Goal: Task Accomplishment & Management: Manage account settings

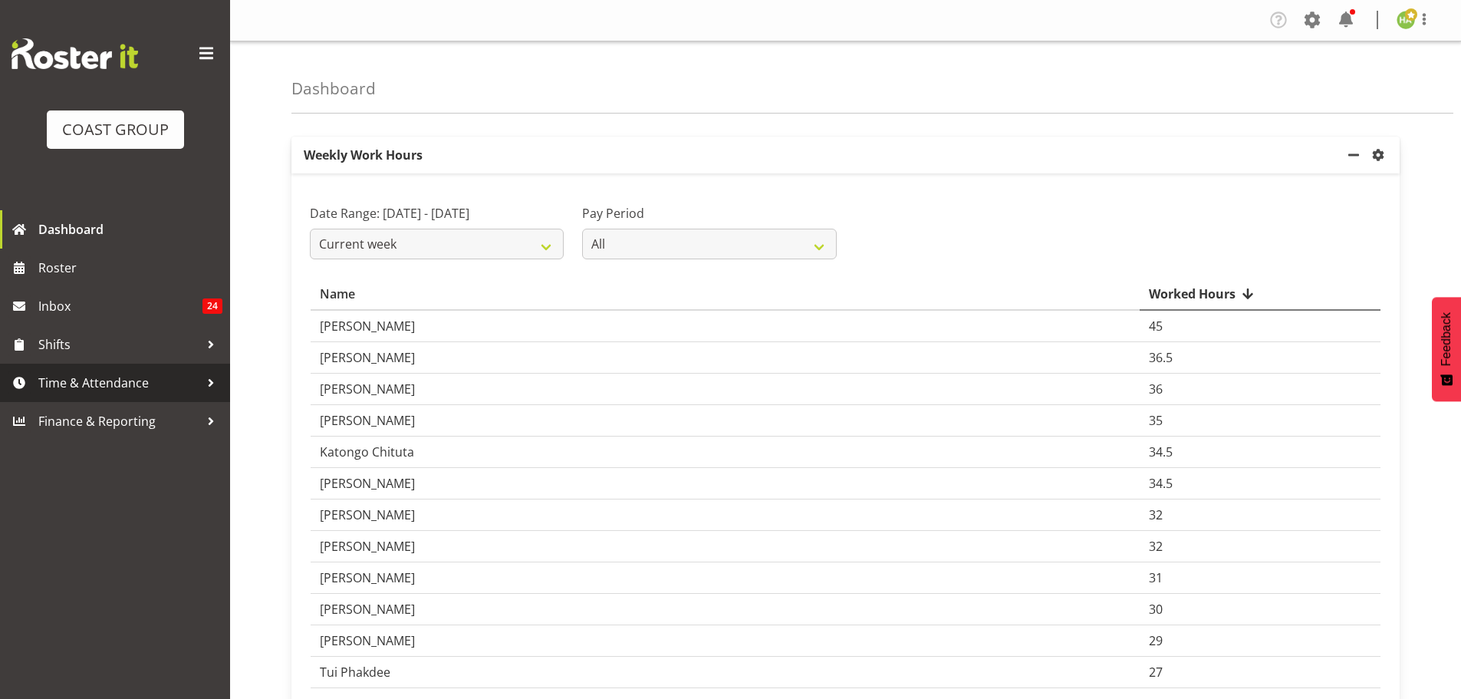
click at [150, 380] on span "Time & Attendance" at bounding box center [118, 382] width 161 height 23
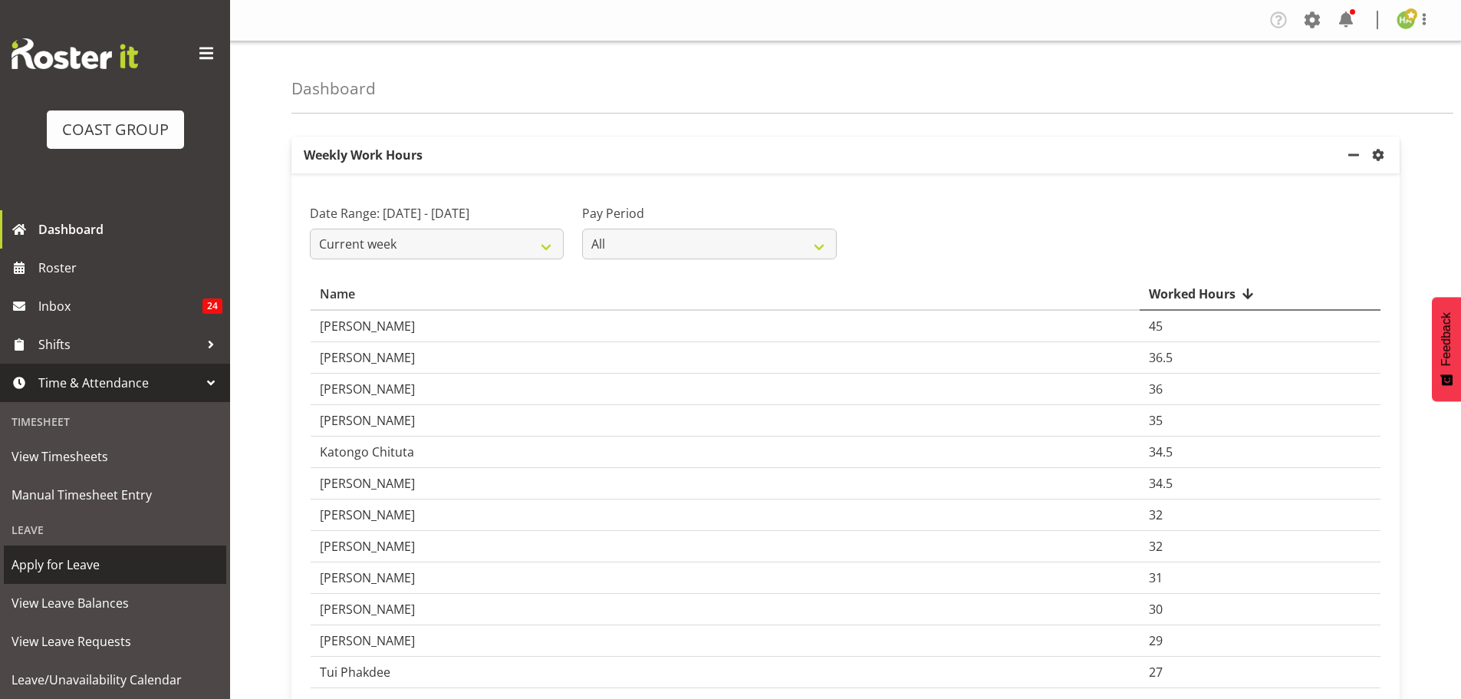
click at [139, 575] on span "Apply for Leave" at bounding box center [115, 564] width 207 height 23
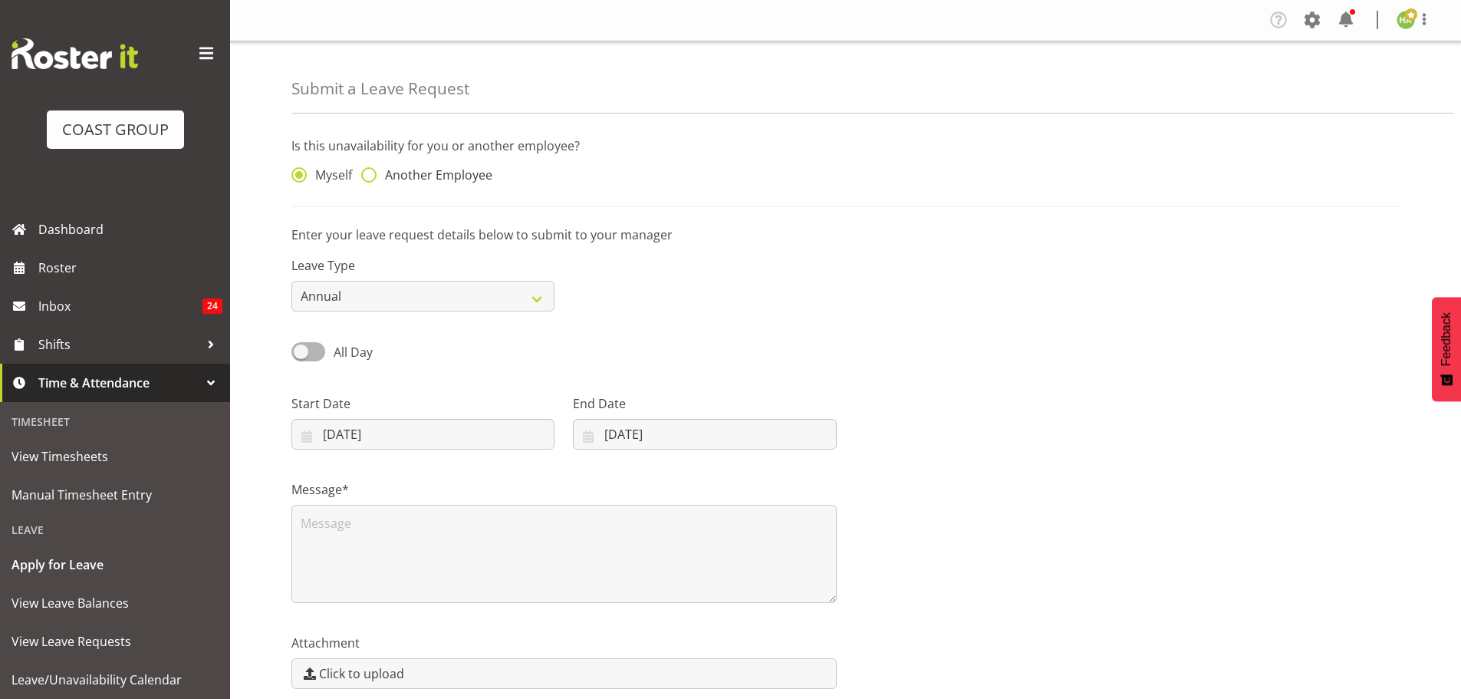
click at [370, 170] on span at bounding box center [368, 174] width 15 height 15
click at [370, 170] on input "Another Employee" at bounding box center [366, 175] width 10 height 10
radio input "true"
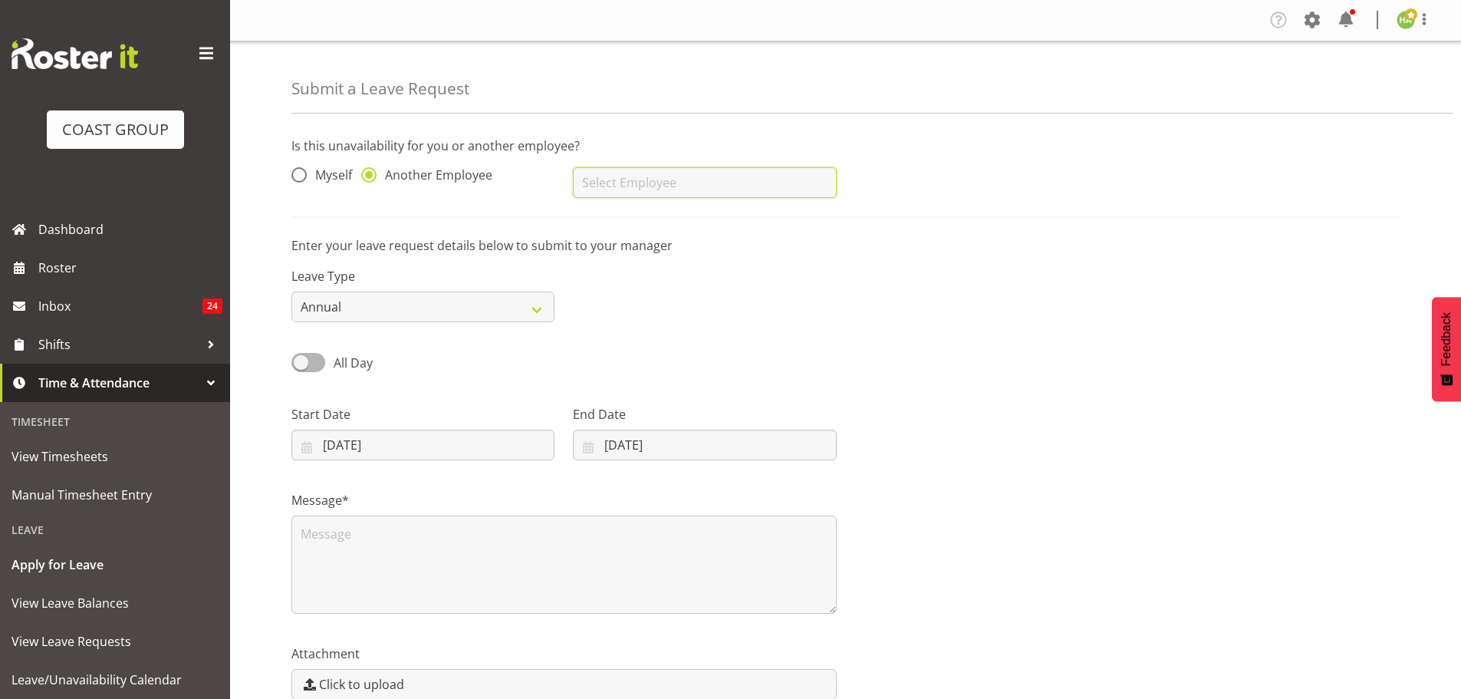
click at [613, 188] on input "text" at bounding box center [704, 182] width 263 height 31
click at [633, 298] on span "Eteuati [PERSON_NAME]" at bounding box center [654, 303] width 139 height 17
type input "Eteuati [PERSON_NAME]"
click at [414, 442] on input "18/08/2025" at bounding box center [422, 444] width 263 height 31
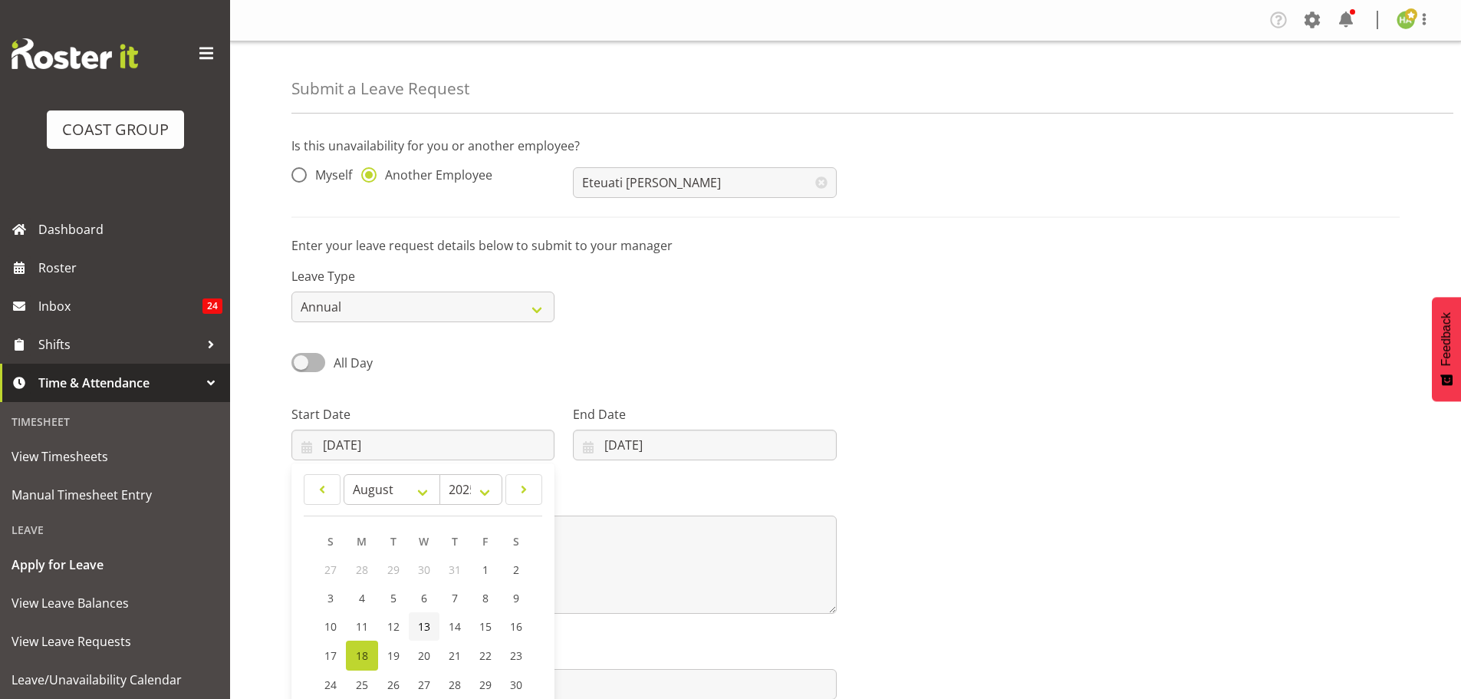
click at [429, 620] on span "13" at bounding box center [424, 626] width 12 height 15
type input "13/08/2025"
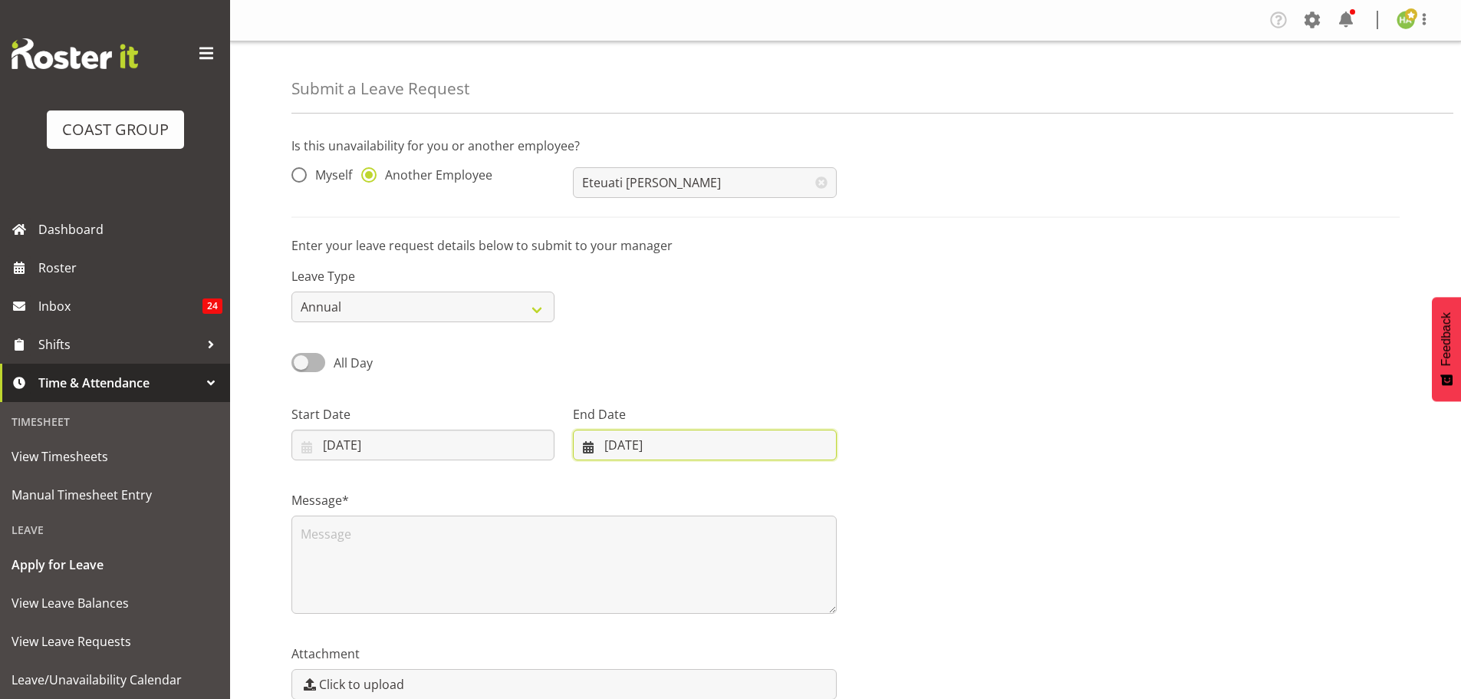
click at [626, 432] on input "18/08/2025" at bounding box center [704, 444] width 263 height 31
click at [753, 623] on span "15" at bounding box center [758, 626] width 12 height 15
type input "15/08/2025"
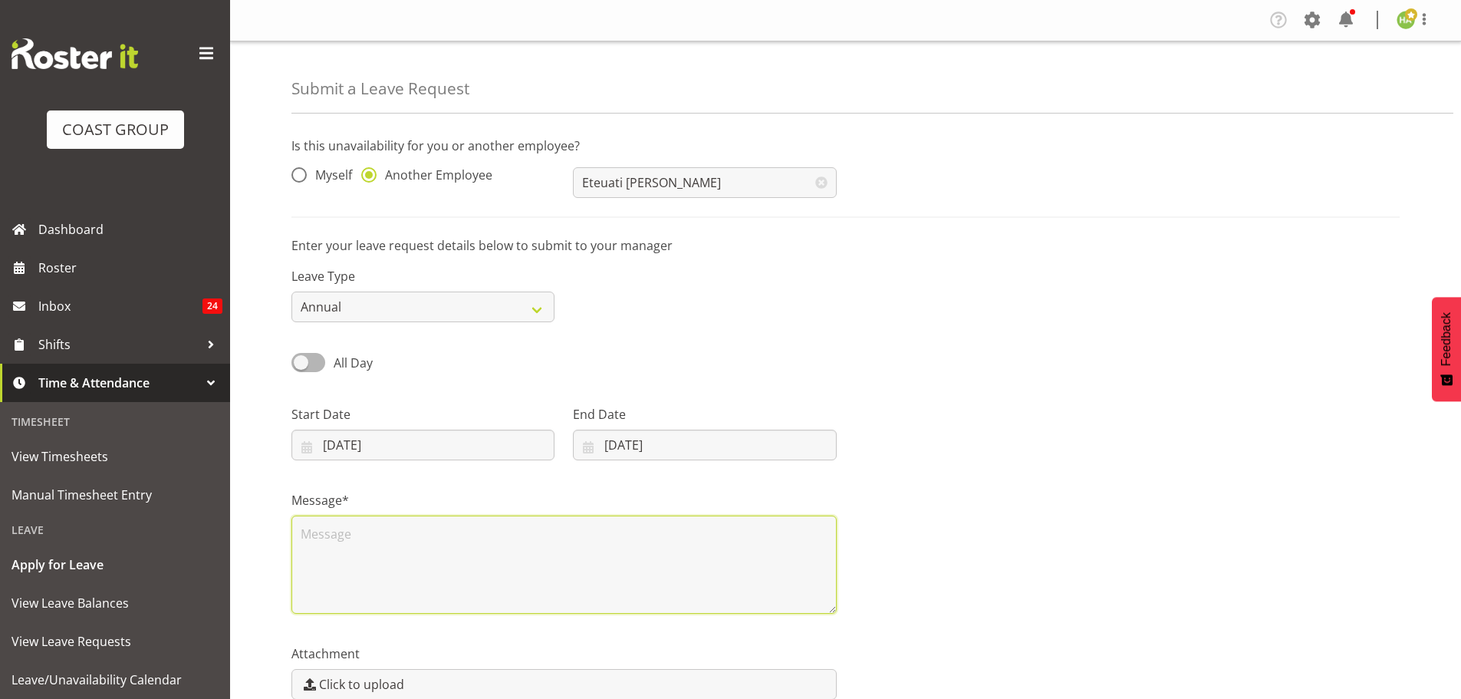
drag, startPoint x: 329, startPoint y: 537, endPoint x: 375, endPoint y: 551, distance: 48.3
click at [345, 541] on textarea at bounding box center [563, 564] width 545 height 98
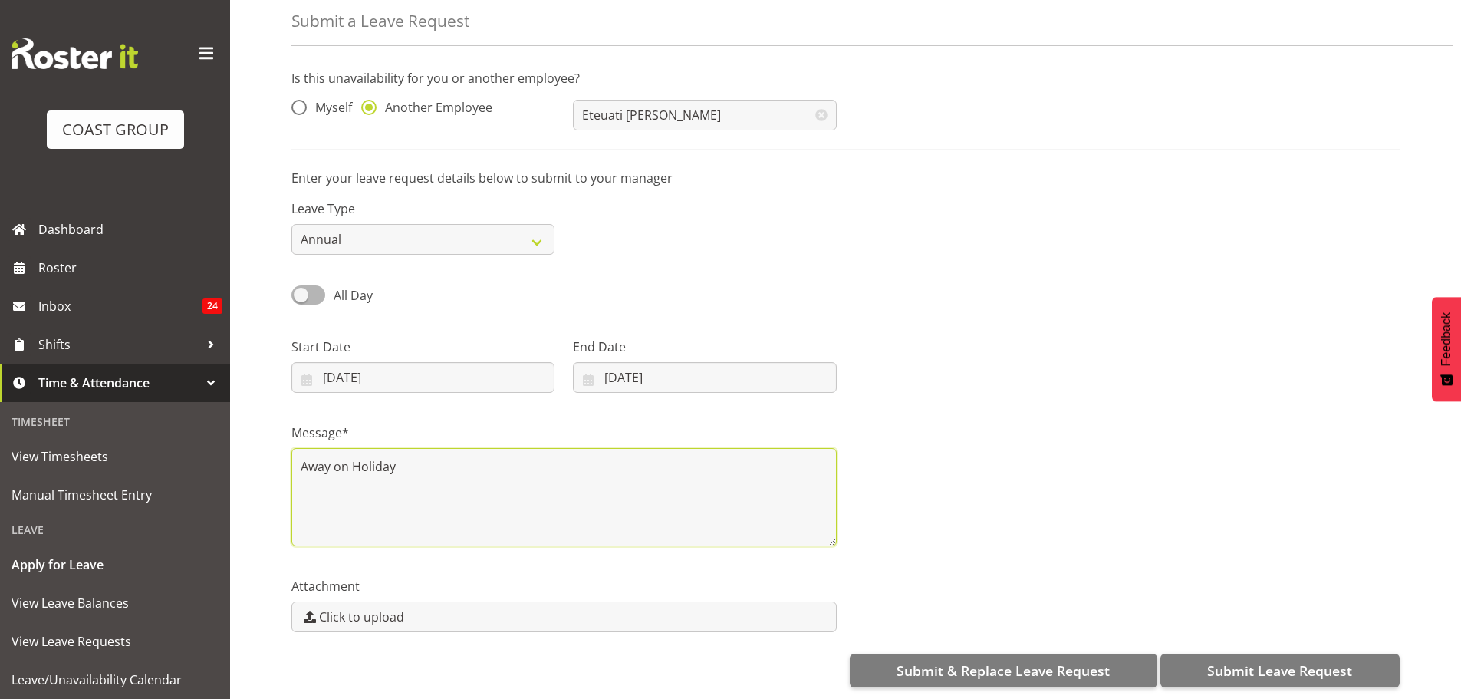
scroll to position [79, 0]
type textarea "Away on Holiday"
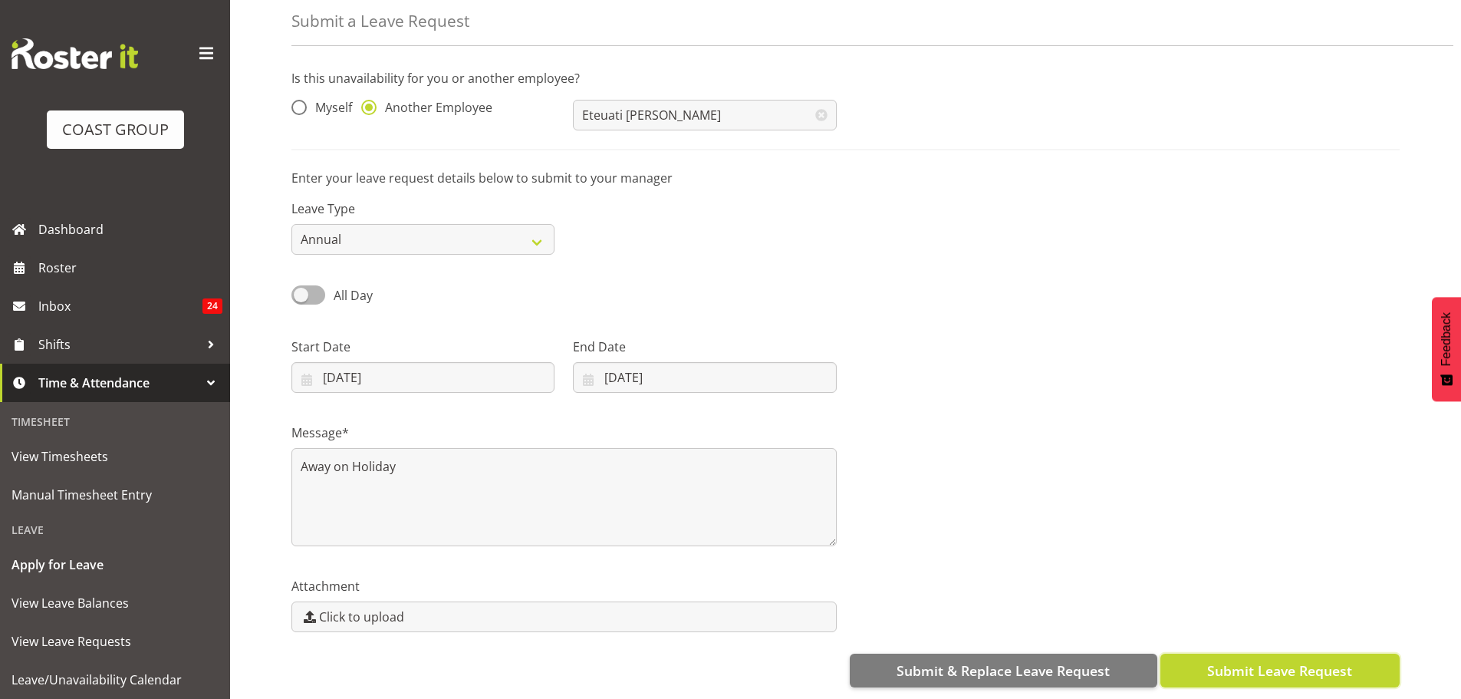
click at [1249, 660] on span "Submit Leave Request" at bounding box center [1279, 670] width 145 height 20
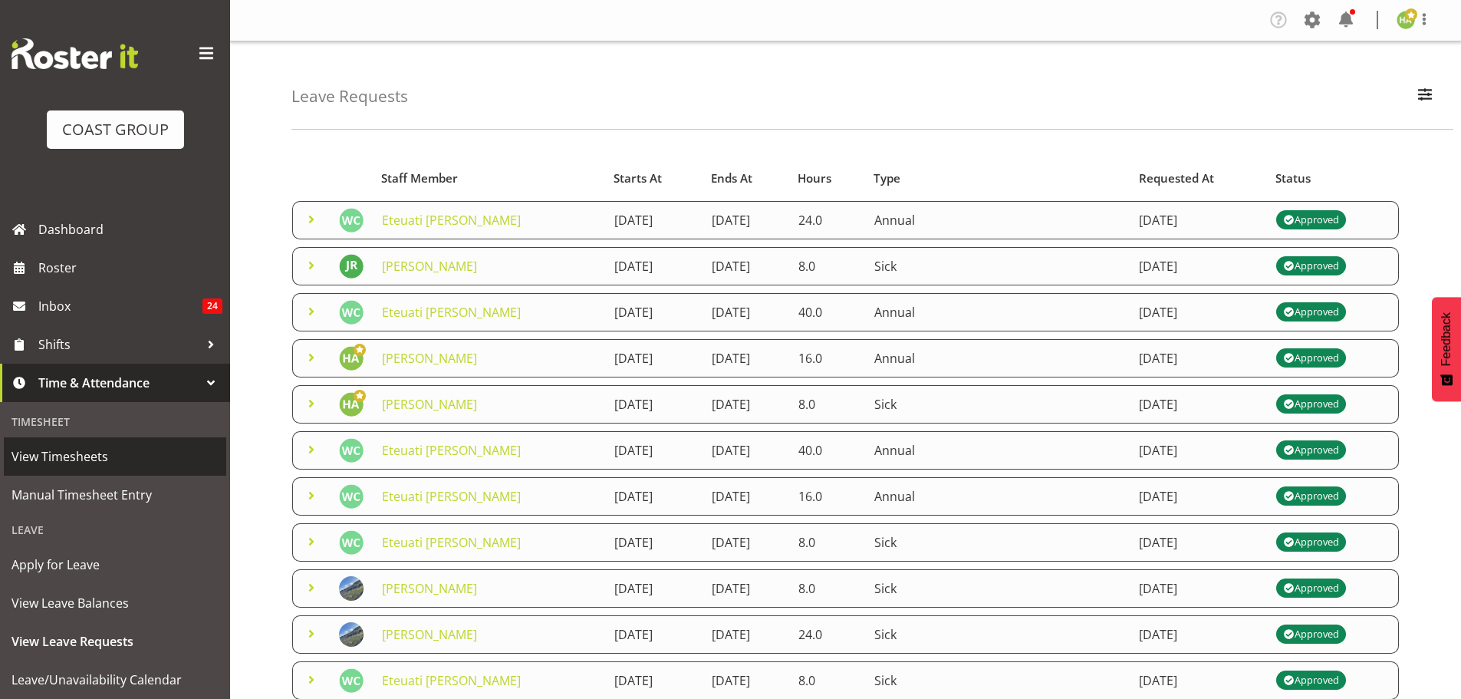
click at [104, 466] on span "View Timesheets" at bounding box center [115, 456] width 207 height 23
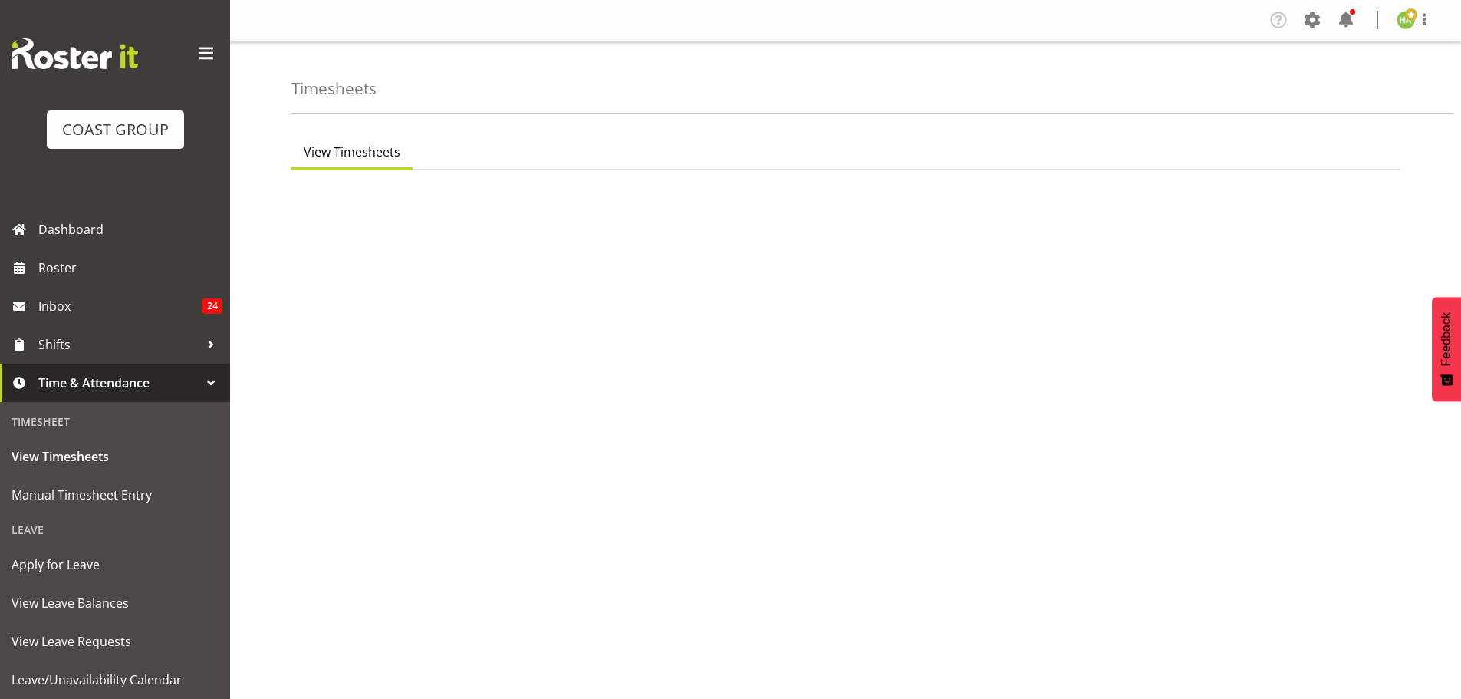
select select "115"
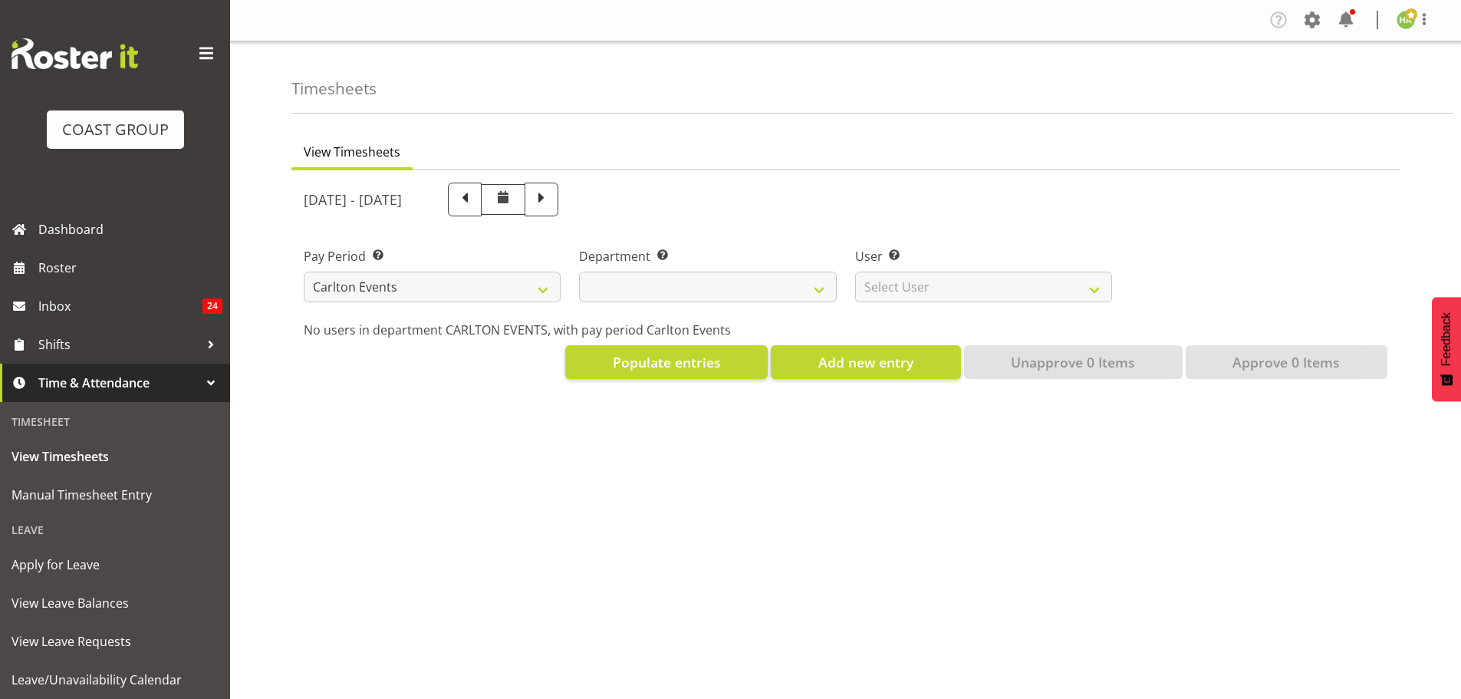
select select
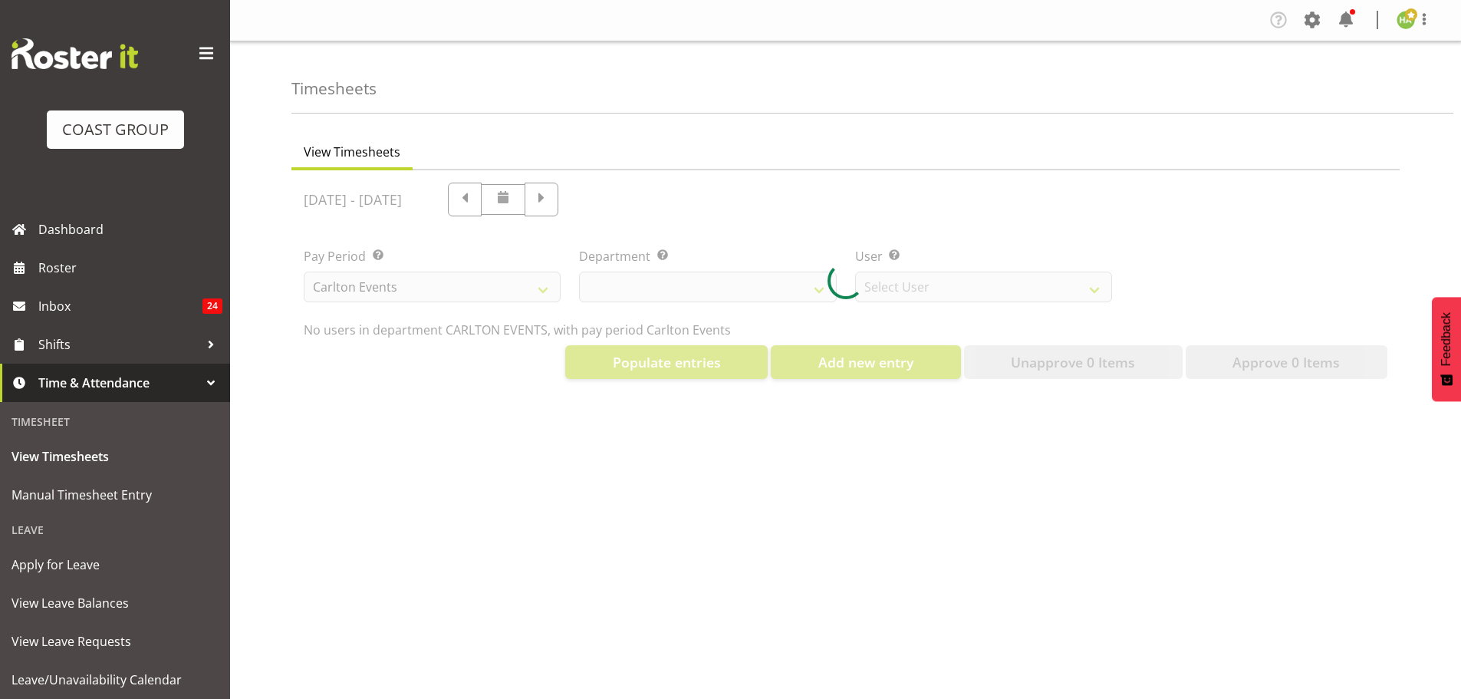
select select "11361"
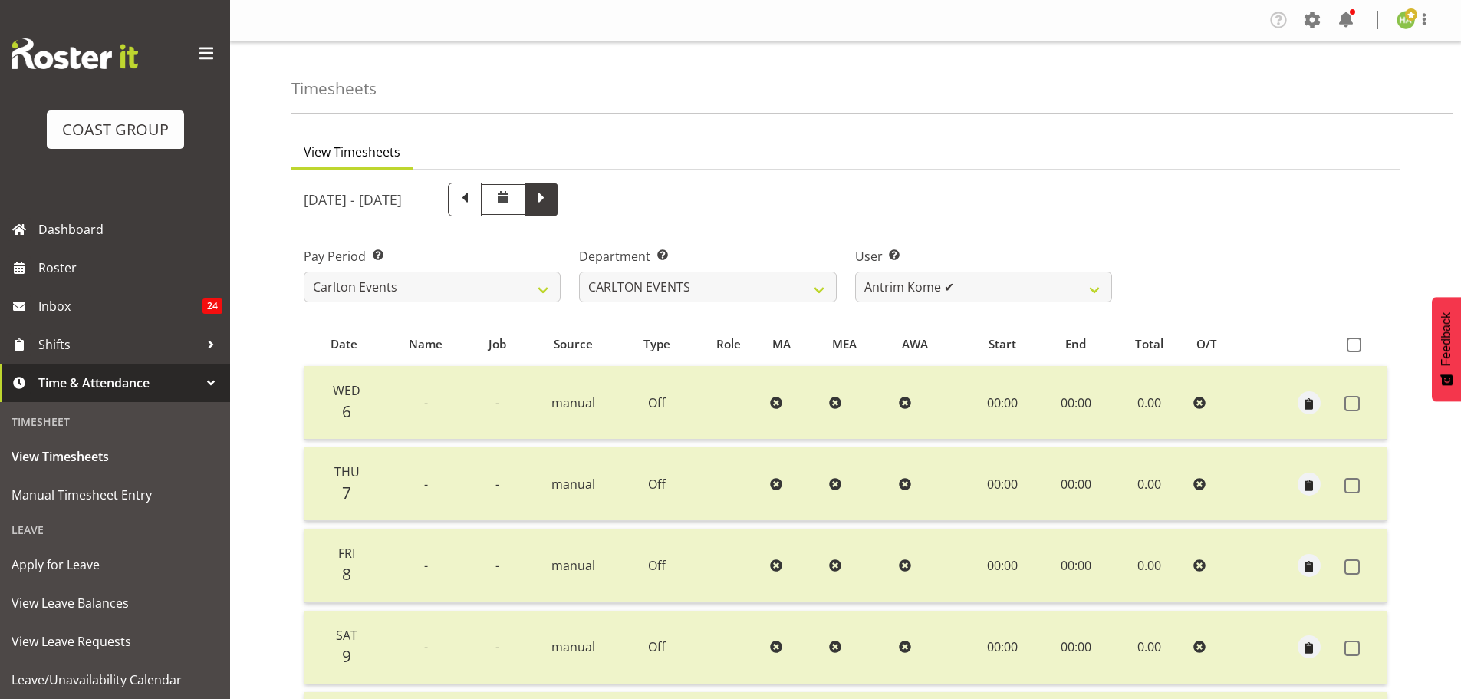
click at [551, 201] on span at bounding box center [541, 198] width 20 height 20
select select
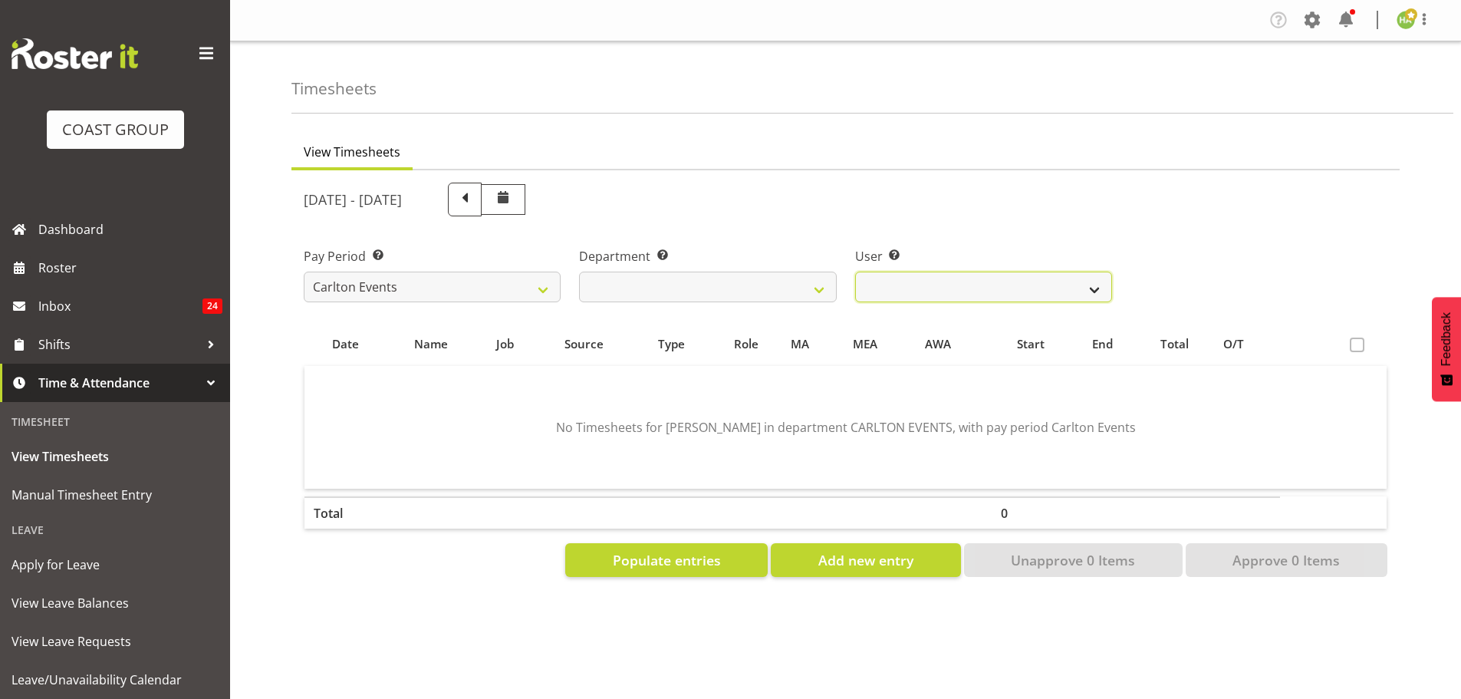
click at [955, 290] on select "Antrim Kome ❌ [PERSON_NAME] ❌ Dayton Iobu ❌ Eteuati [PERSON_NAME] ❌ [PERSON_NAM…" at bounding box center [983, 286] width 257 height 31
click at [855, 271] on select "Antrim Kome ❌ Collin Amani ❌ Dayton Iobu ❌ Eteuati Waddie Carlton ❌ Hendrix Ama…" at bounding box center [983, 286] width 257 height 31
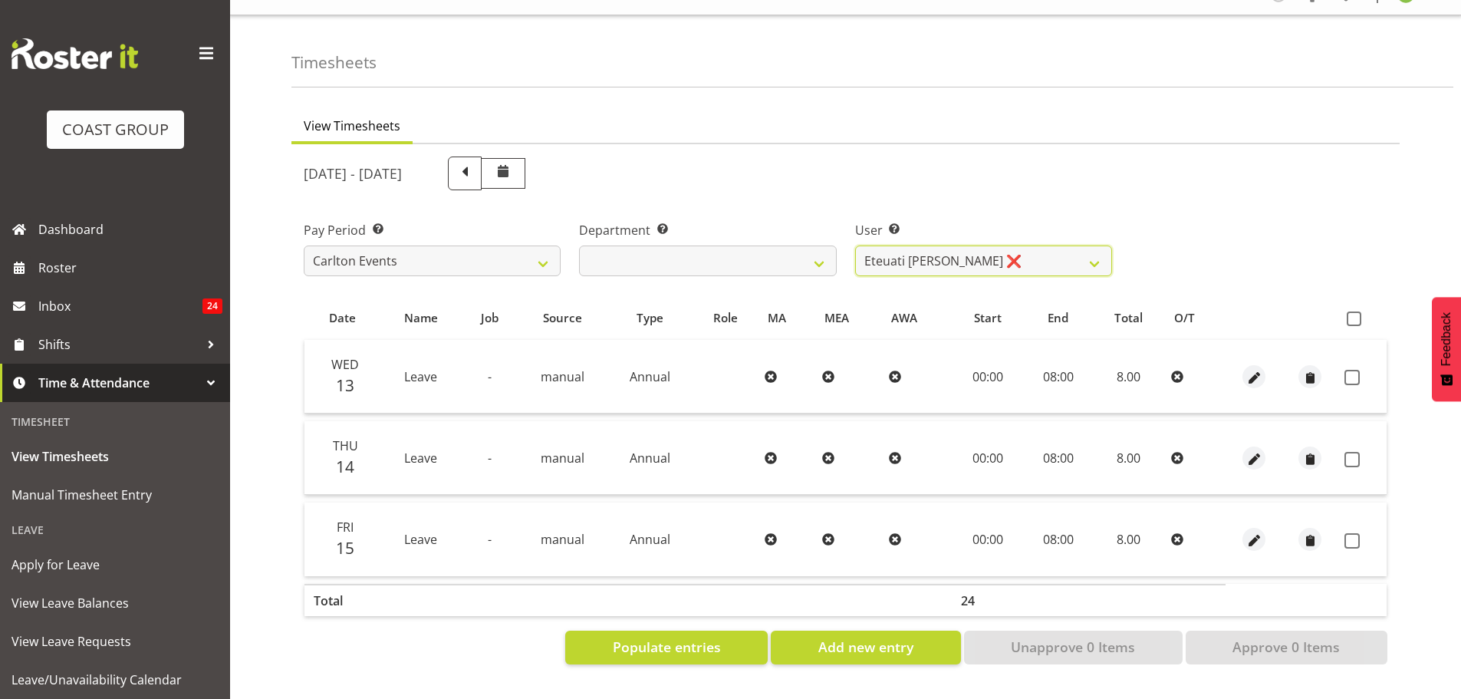
scroll to position [51, 0]
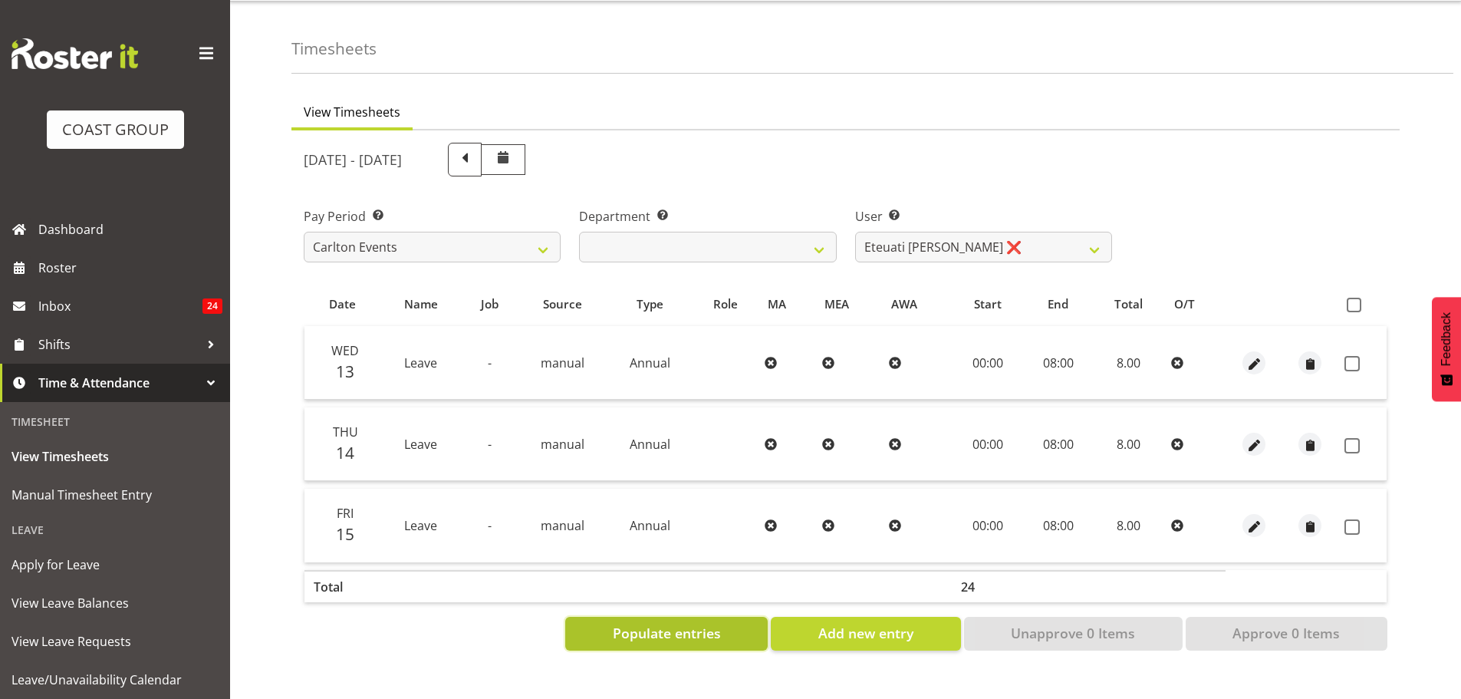
click at [722, 617] on button "Populate entries" at bounding box center [666, 634] width 202 height 34
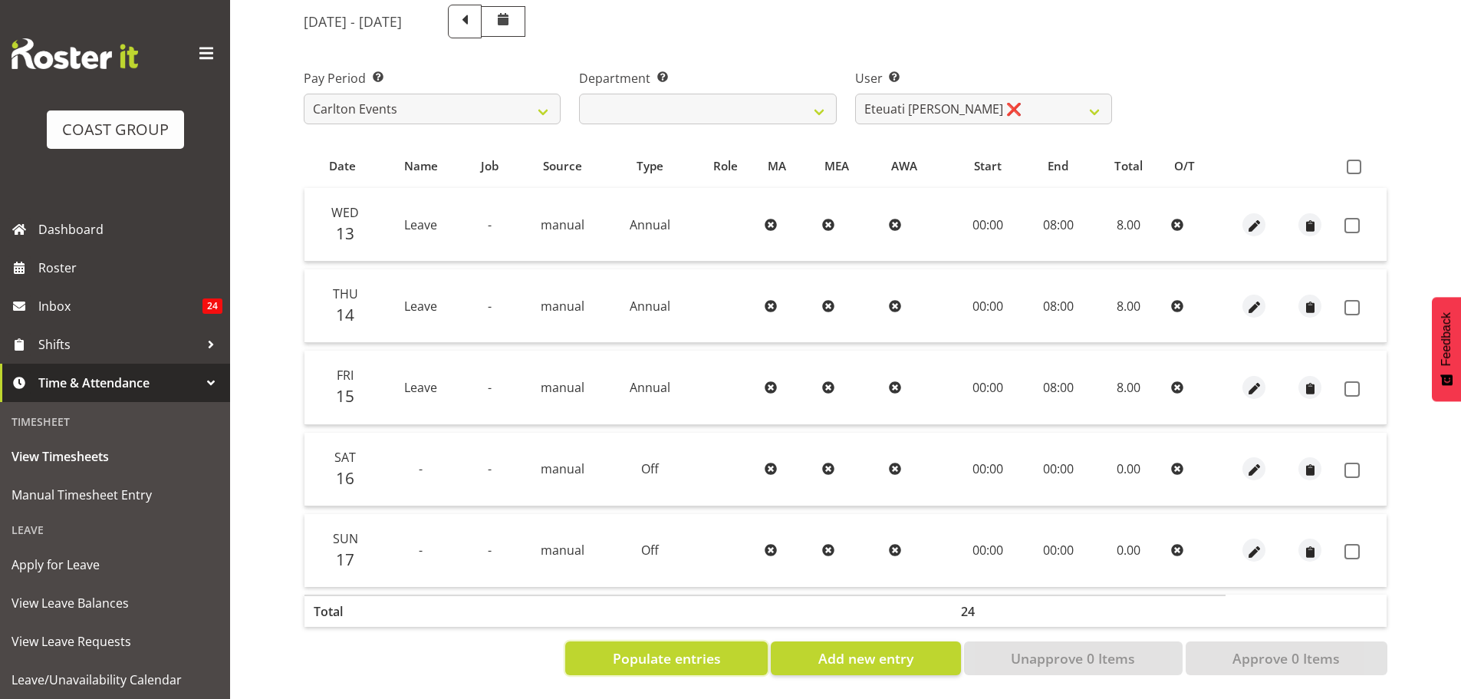
scroll to position [189, 0]
click at [677, 648] on span "Populate entries" at bounding box center [667, 658] width 108 height 20
click at [1256, 544] on span "button" at bounding box center [1254, 552] width 18 height 18
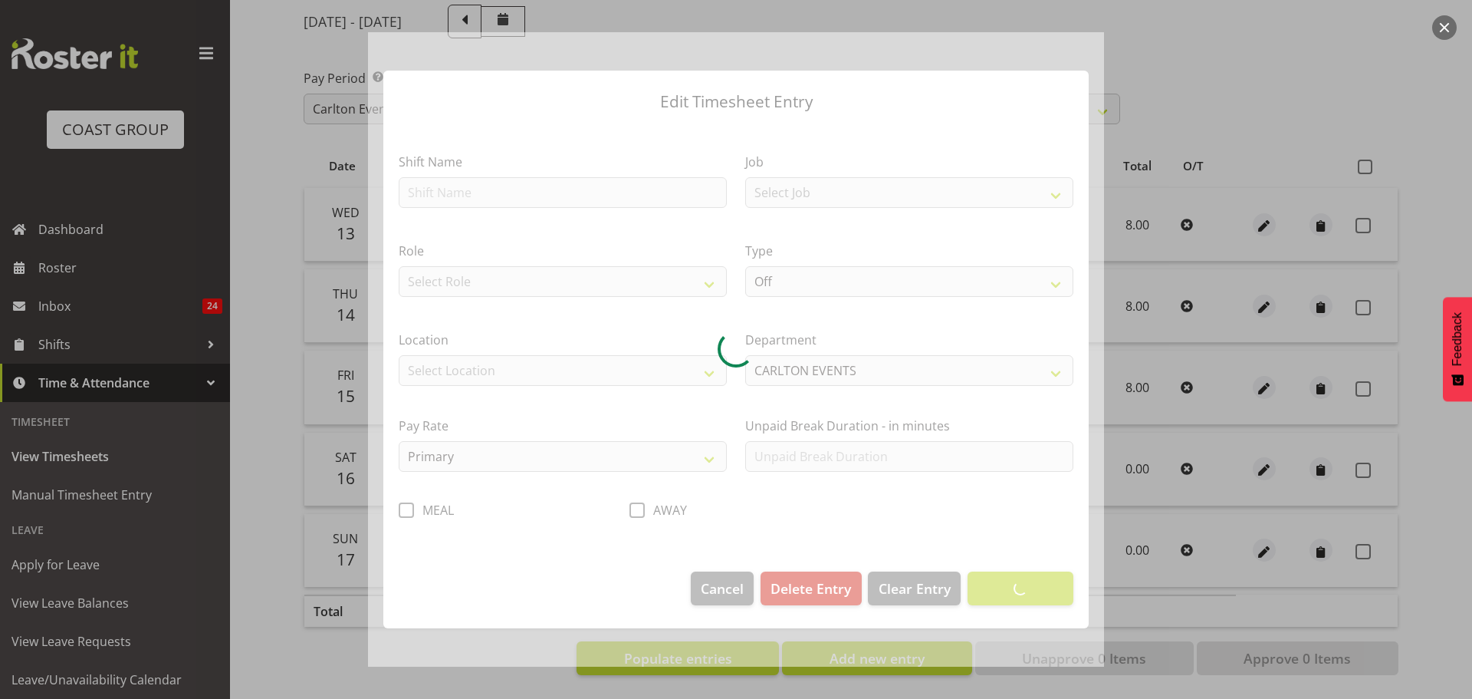
click at [825, 588] on div at bounding box center [736, 349] width 736 height 634
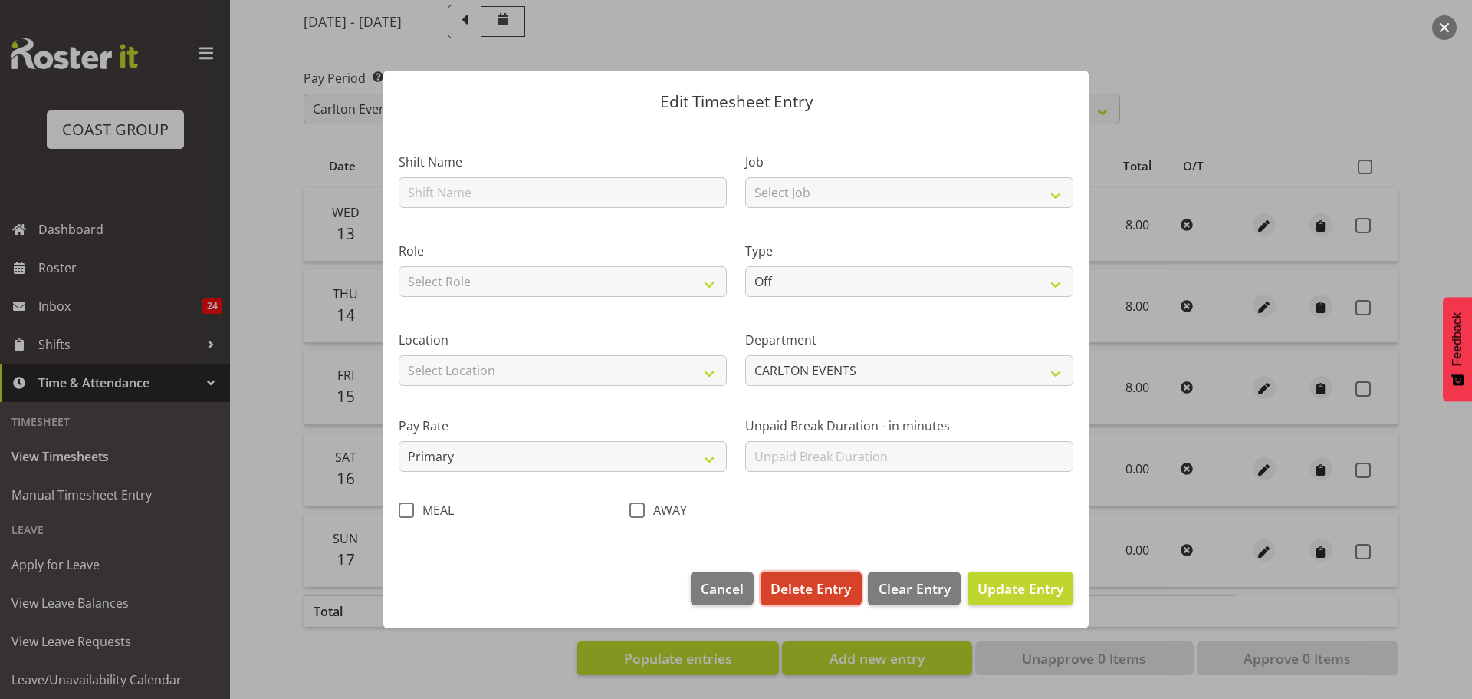
click at [829, 571] on button "Delete Entry" at bounding box center [811, 588] width 100 height 34
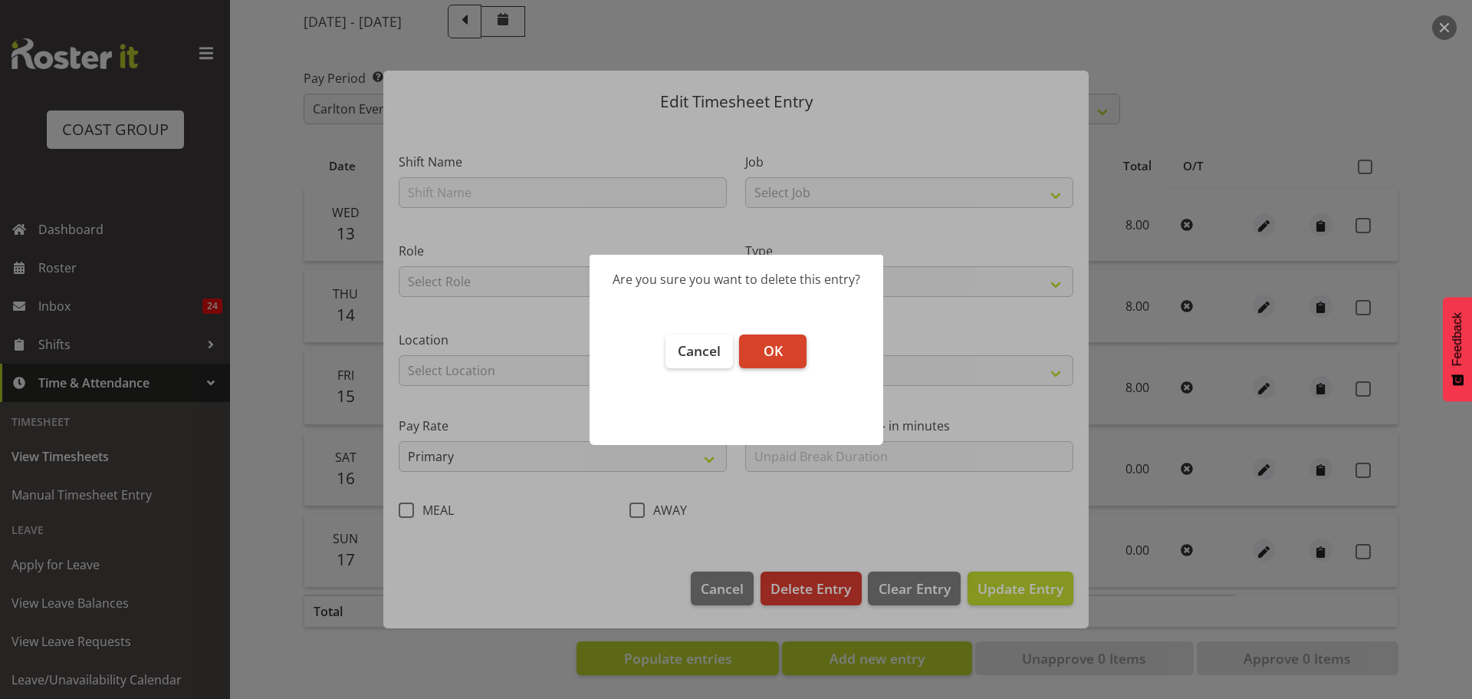
click at [786, 357] on button "OK" at bounding box center [772, 351] width 67 height 34
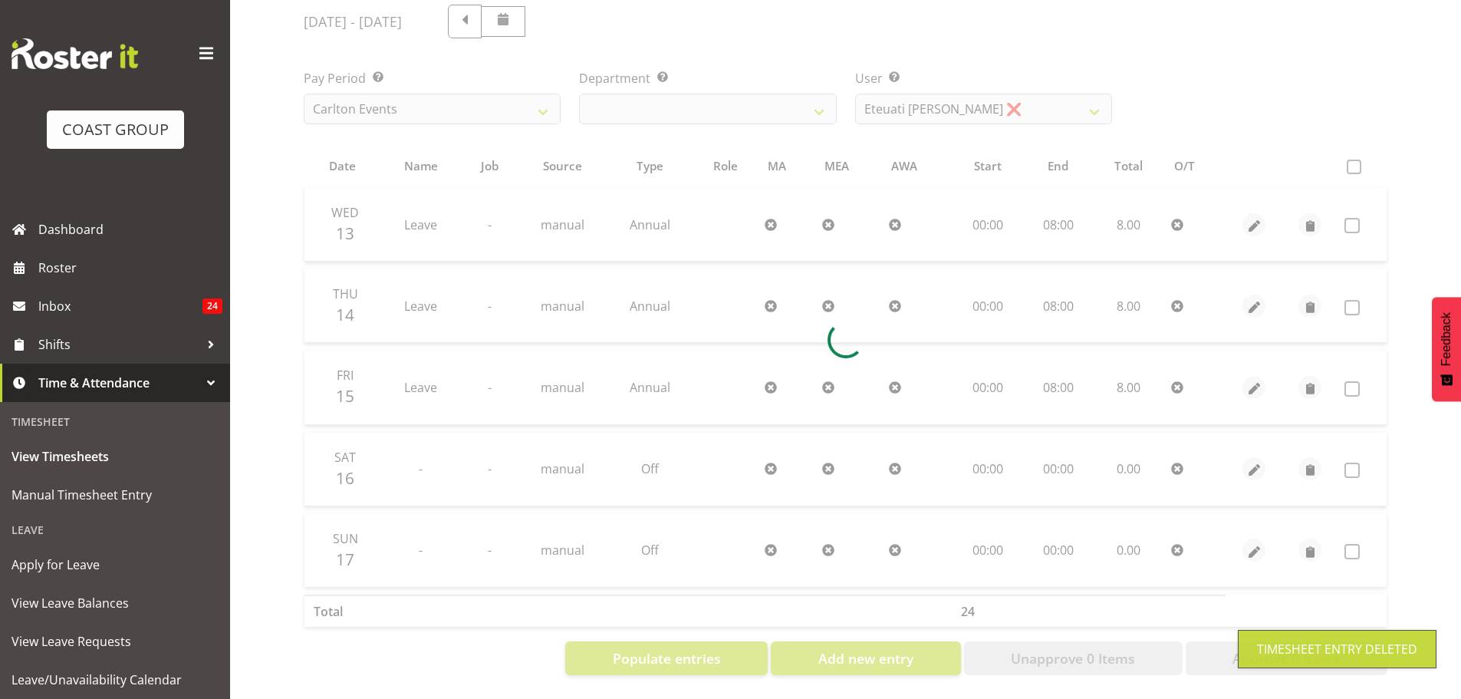
scroll to position [108, 0]
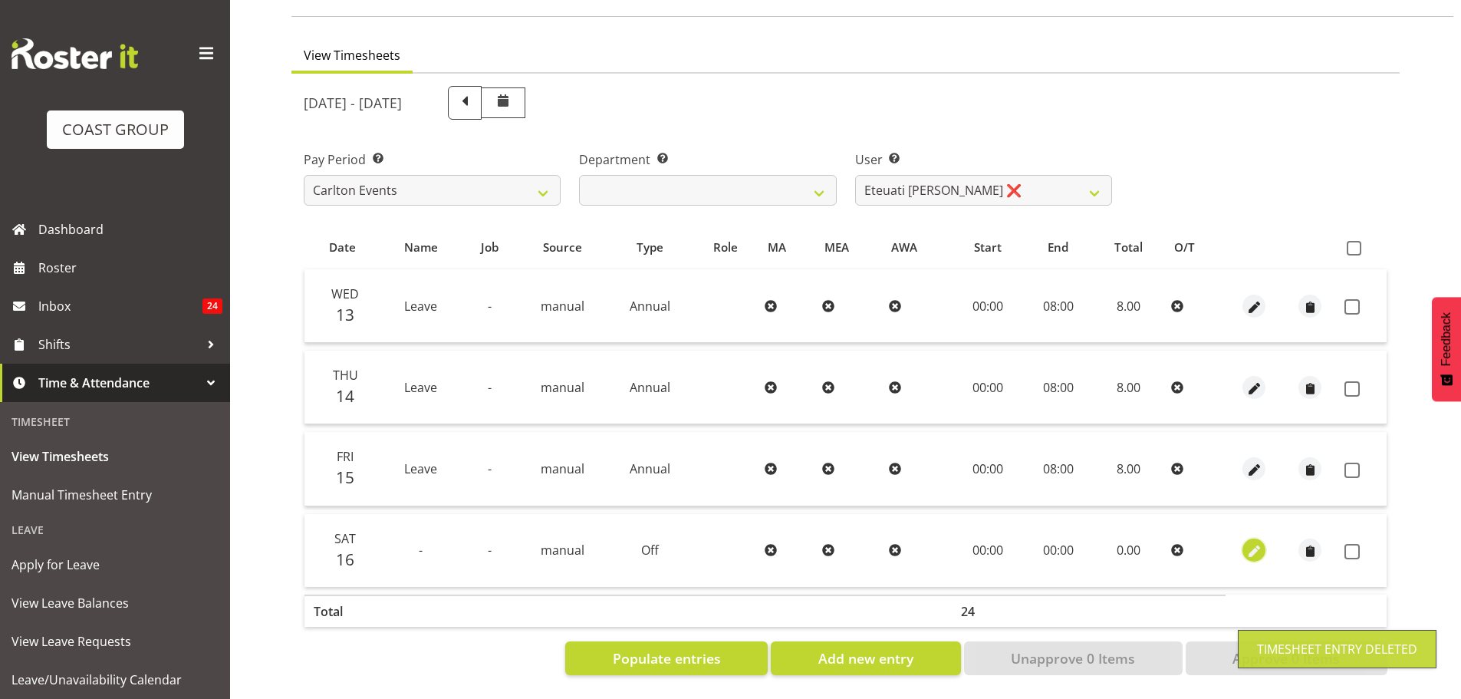
click at [1247, 544] on span "button" at bounding box center [1254, 552] width 18 height 18
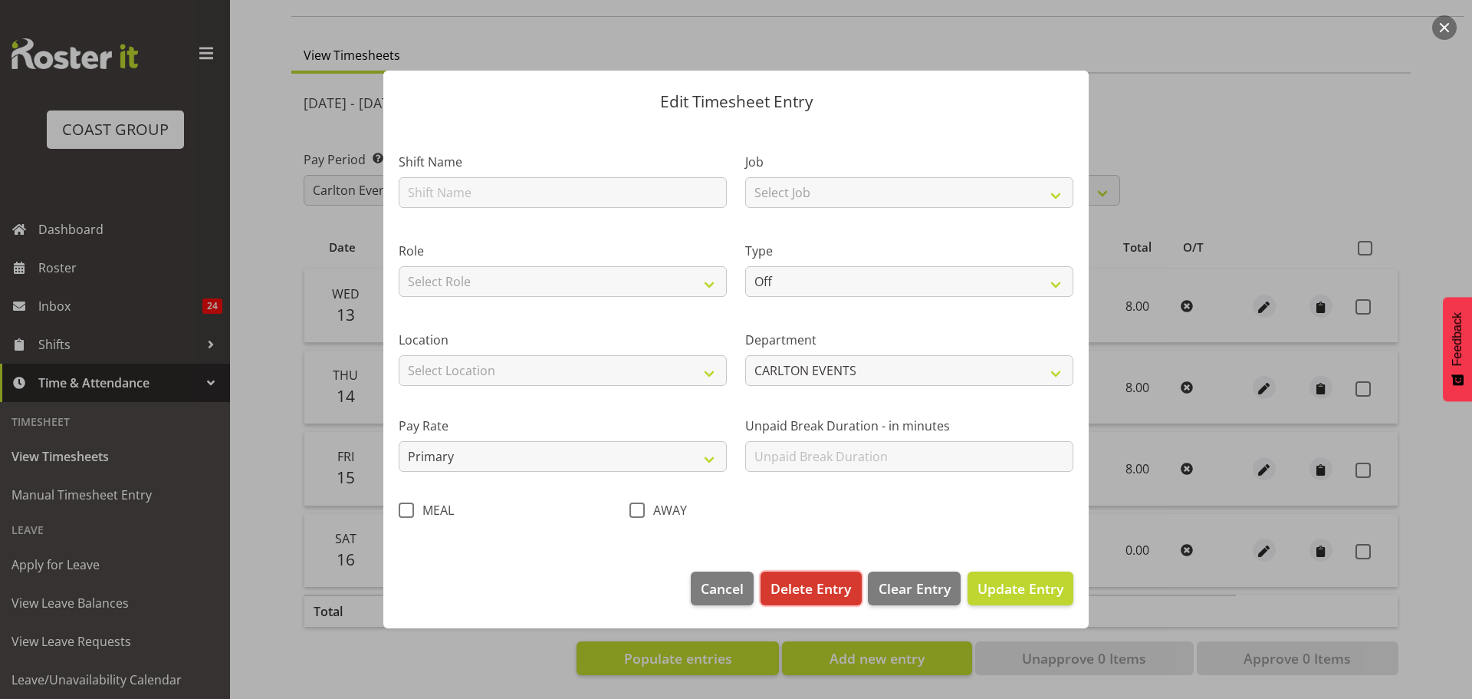
click at [836, 581] on span "Delete Entry" at bounding box center [811, 588] width 81 height 20
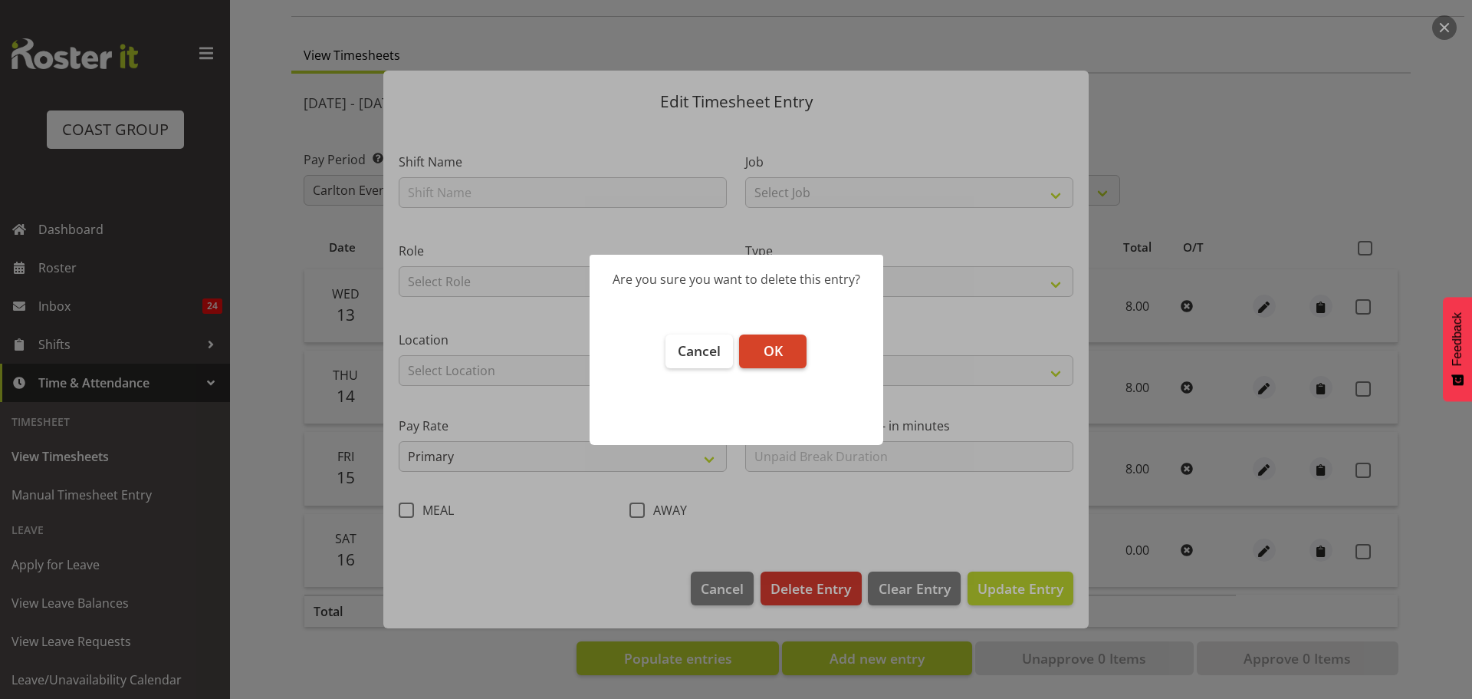
drag, startPoint x: 791, startPoint y: 347, endPoint x: 867, endPoint y: 464, distance: 139.3
click at [793, 347] on button "OK" at bounding box center [772, 351] width 67 height 34
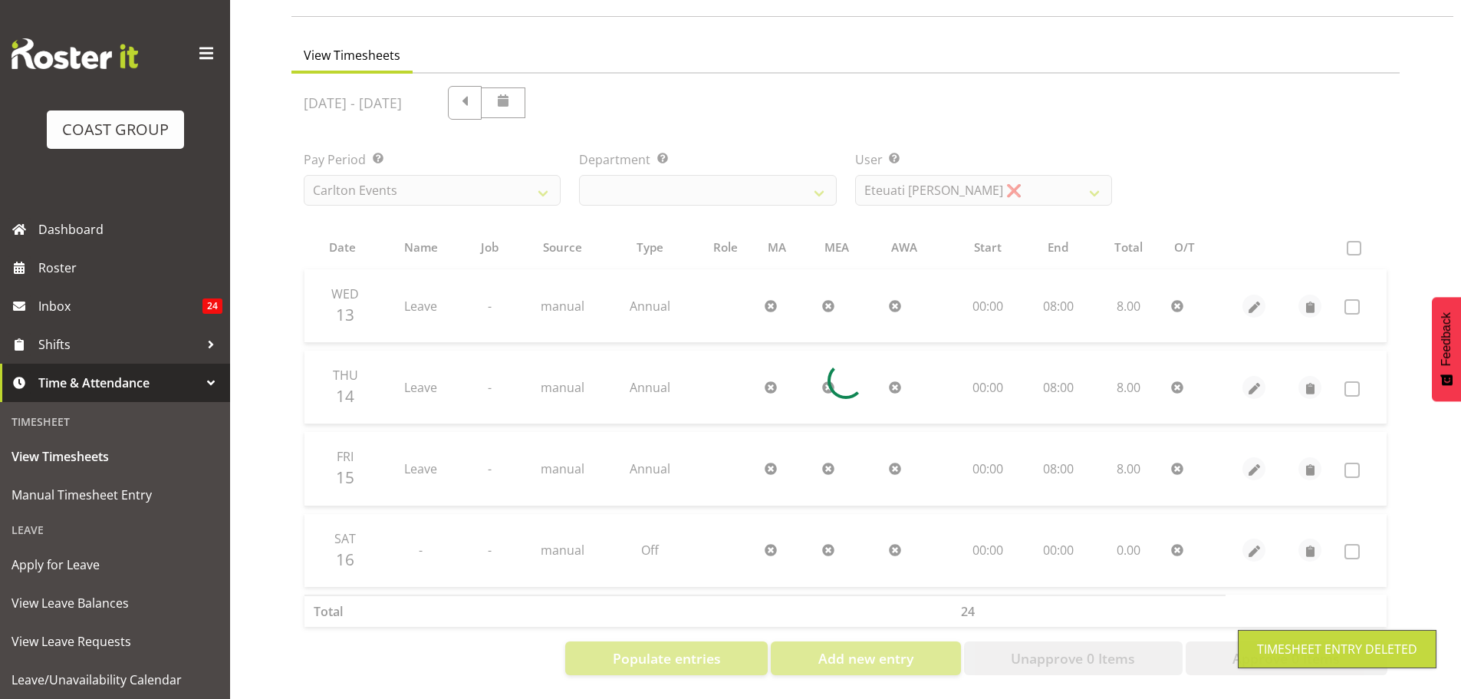
scroll to position [51, 0]
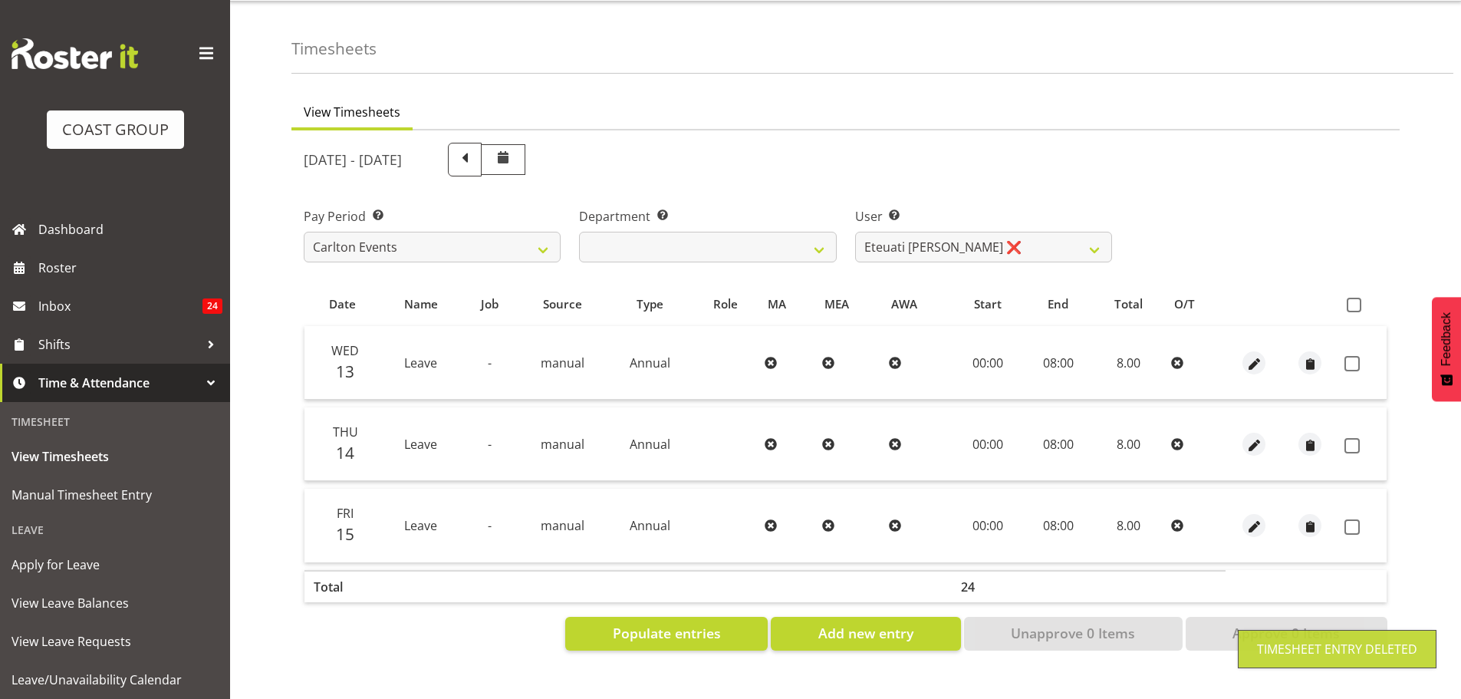
drag, startPoint x: 506, startPoint y: 651, endPoint x: 546, endPoint y: 660, distance: 40.9
click at [511, 650] on div "View Timesheets August 13th - August 19th 2025 Pay Period Select which pay peri…" at bounding box center [875, 391] width 1169 height 613
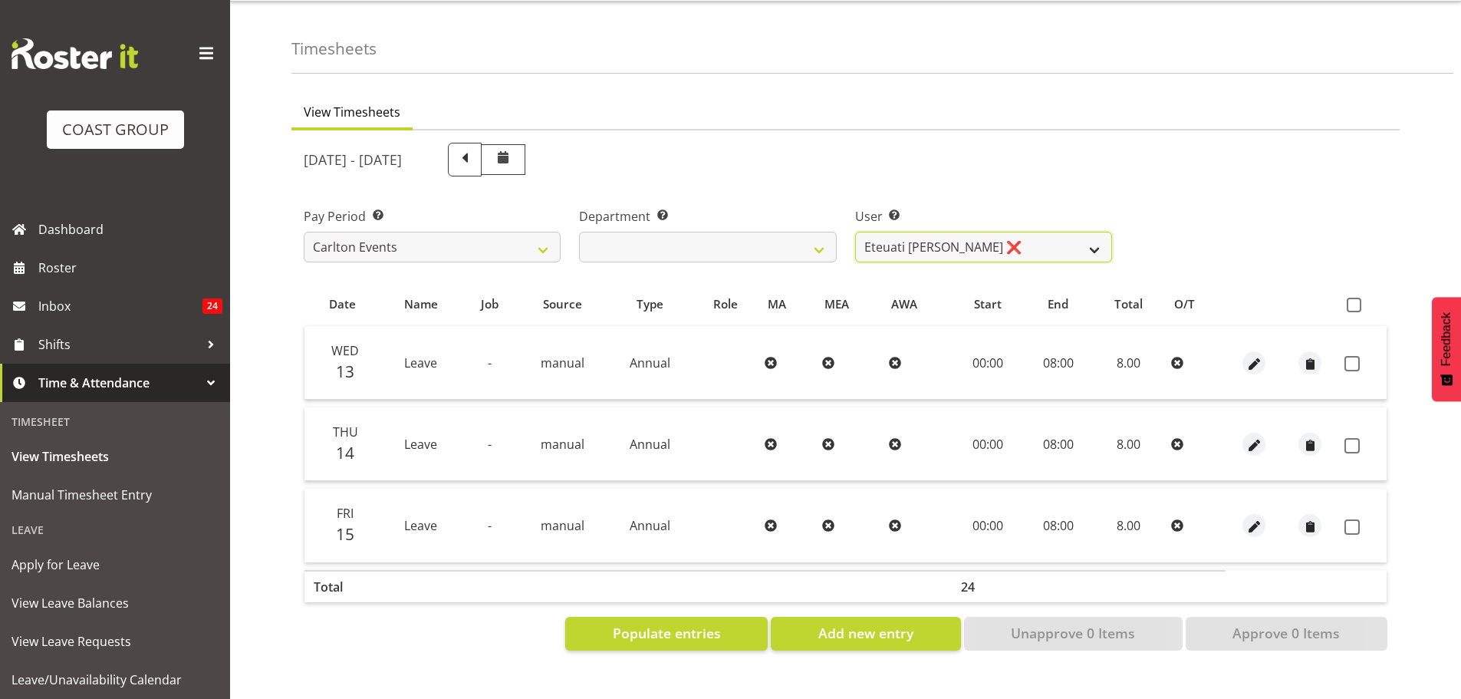
click at [960, 238] on select "Antrim Kome ❌ Collin Amani ❌ Dayton Iobu ❌ Eteuati Waddie Carlton ❌ Hendrix Ama…" at bounding box center [983, 247] width 257 height 31
click at [855, 232] on select "Antrim Kome ❌ Collin Amani ❌ Dayton Iobu ❌ Eteuati Waddie Carlton ❌ Hendrix Ama…" at bounding box center [983, 247] width 257 height 31
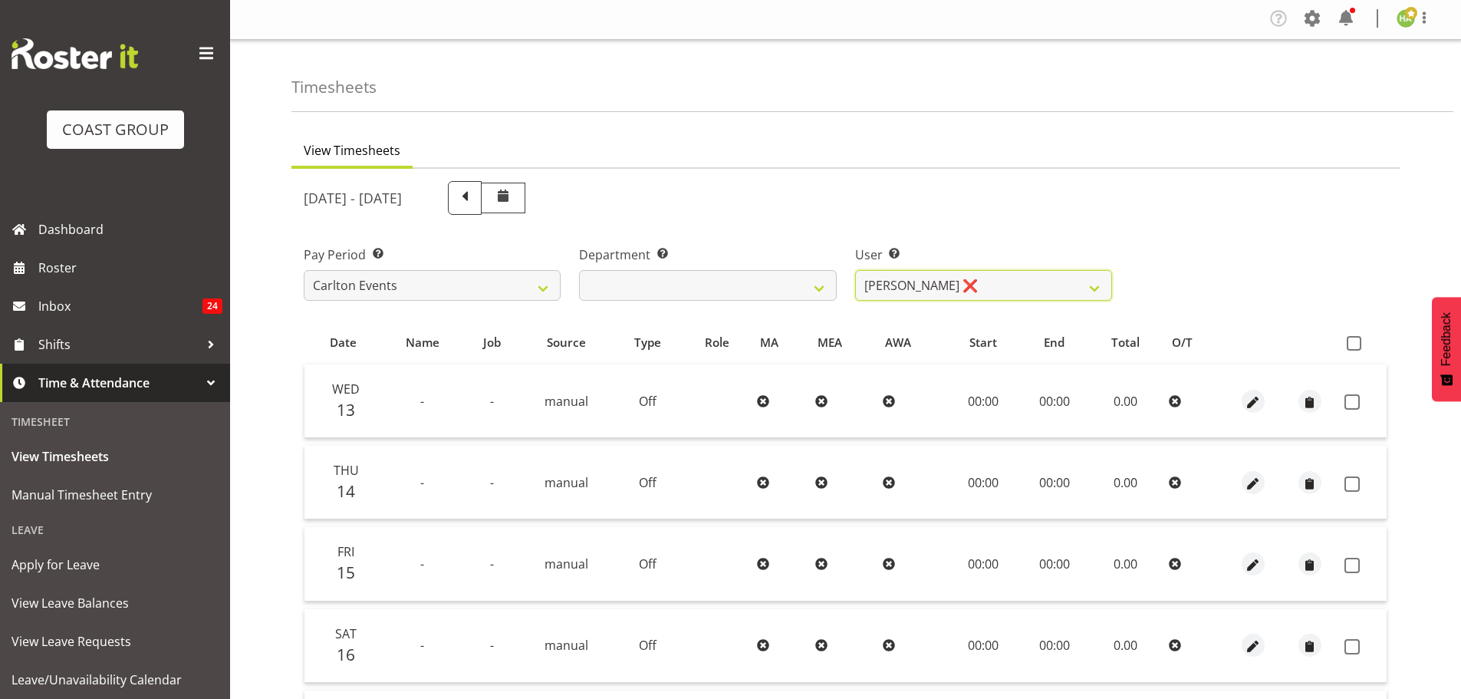
scroll to position [0, 0]
click at [995, 298] on select "Antrim Kome ❌ Collin Amani ❌ Dayton Iobu ❌ Eteuati Waddie Carlton ❌ Hendrix Ama…" at bounding box center [983, 286] width 257 height 31
click at [855, 271] on select "Antrim Kome ❌ Collin Amani ❌ Dayton Iobu ❌ Eteuati Waddie Carlton ❌ Hendrix Ama…" at bounding box center [983, 286] width 257 height 31
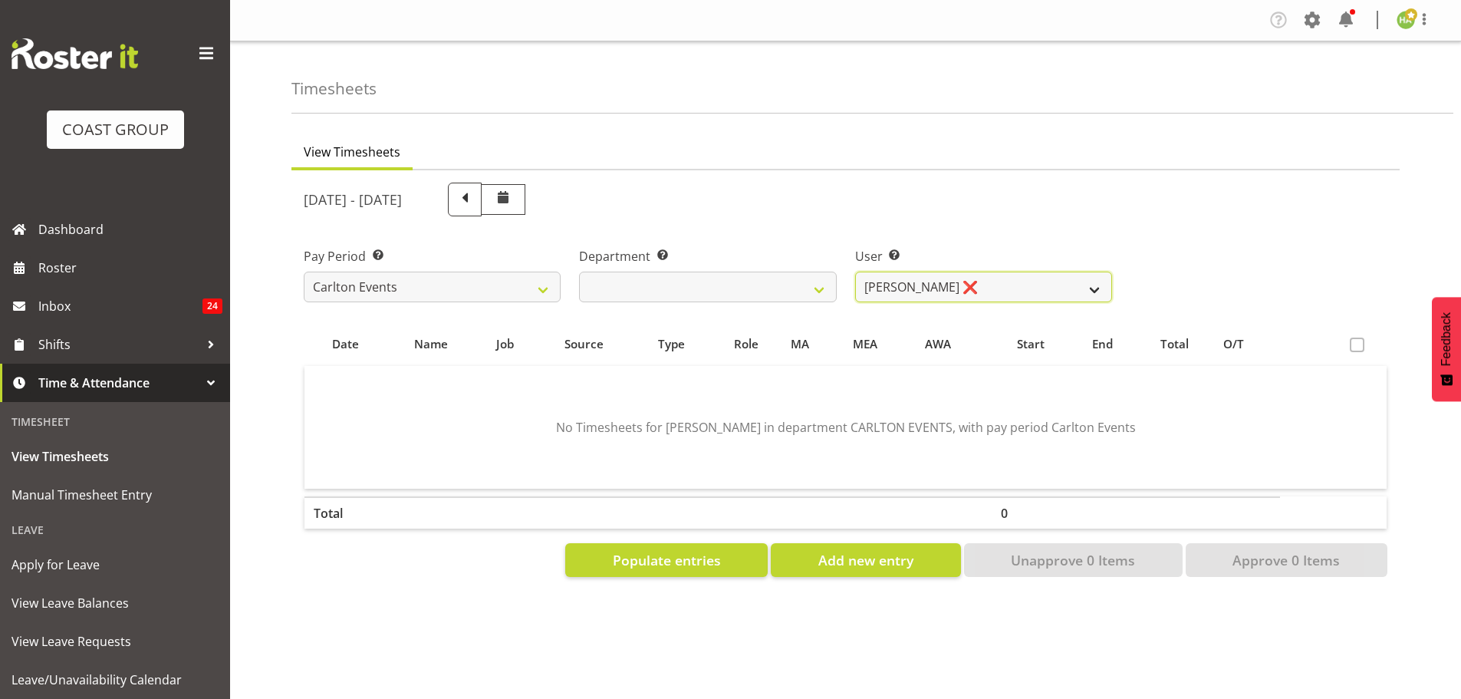
click at [969, 298] on select "Antrim Kome ❌ Collin Amani ❌ Dayton Iobu ❌ Eteuati Waddie Carlton ❌ Hendrix Ama…" at bounding box center [983, 286] width 257 height 31
select select "11290"
click at [855, 271] on select "Antrim Kome ❌ Collin Amani ❌ Dayton Iobu ❌ Eteuati Waddie Carlton ❌ Hendrix Ama…" at bounding box center [983, 286] width 257 height 31
